Goal: Task Accomplishment & Management: Manage account settings

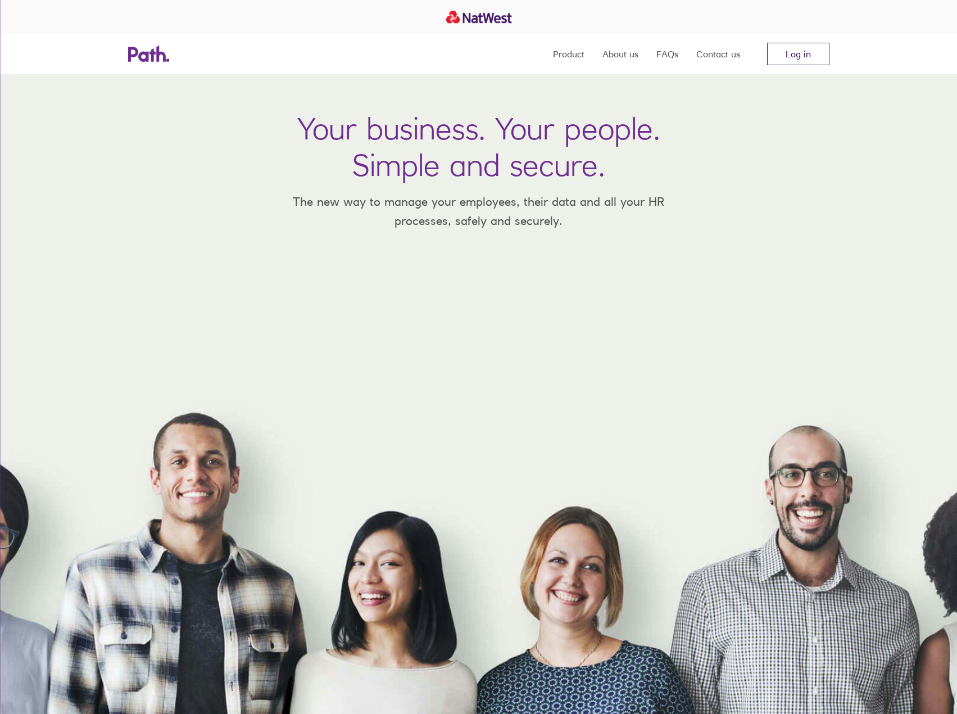
click at [800, 47] on link "Log in" at bounding box center [798, 54] width 62 height 22
click at [800, 57] on link "Log in" at bounding box center [798, 54] width 62 height 22
